Goal: Find specific page/section: Find specific page/section

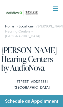
scroll to position [2, 0]
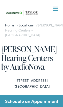
click at [32, 23] on link "Locations" at bounding box center [27, 24] width 17 height 5
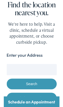
scroll to position [45, 0]
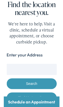
click at [34, 79] on input "Enter your Address" at bounding box center [31, 78] width 57 height 13
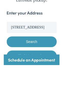
scroll to position [92, 0]
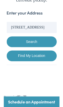
click at [49, 45] on button "Search" at bounding box center [31, 47] width 57 height 12
click at [42, 63] on link "Find My Location" at bounding box center [31, 63] width 57 height 12
type input "Knoxville, Tennessee"
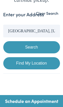
click at [45, 63] on link "Find My Location" at bounding box center [31, 63] width 57 height 12
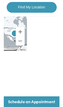
scroll to position [147, 0]
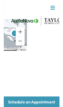
click at [25, 49] on div at bounding box center [13, 38] width 26 height 39
click at [21, 40] on button "Zoom in" at bounding box center [19, 36] width 10 height 10
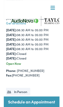
scroll to position [1560, 0]
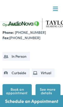
scroll to position [1429, 0]
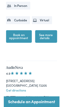
scroll to position [1484, 0]
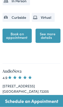
scroll to position [1484, 0]
